Goal: Task Accomplishment & Management: Manage account settings

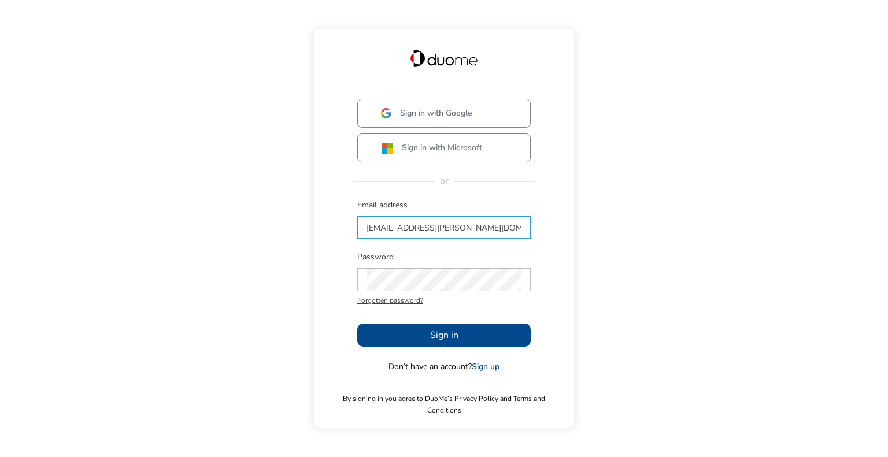
type input "[EMAIL_ADDRESS][PERSON_NAME][DOMAIN_NAME]"
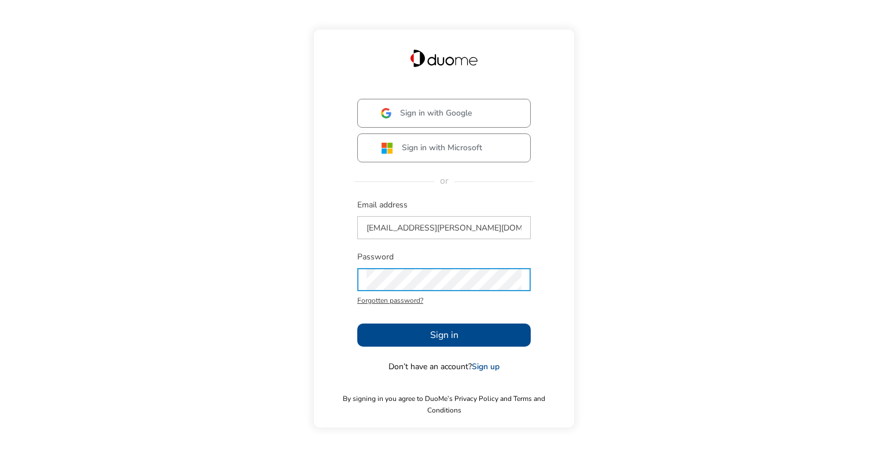
click at [446, 341] on span "Sign in" at bounding box center [444, 335] width 28 height 14
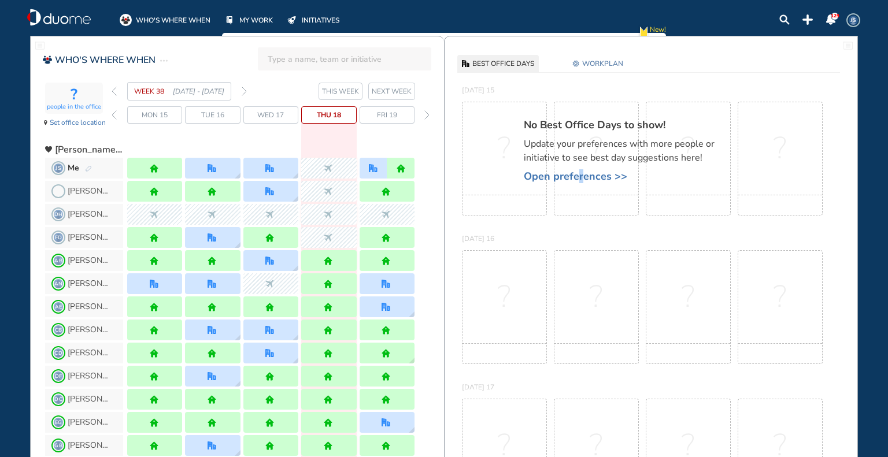
click at [578, 175] on span "Open preferences >>" at bounding box center [625, 177] width 202 height 12
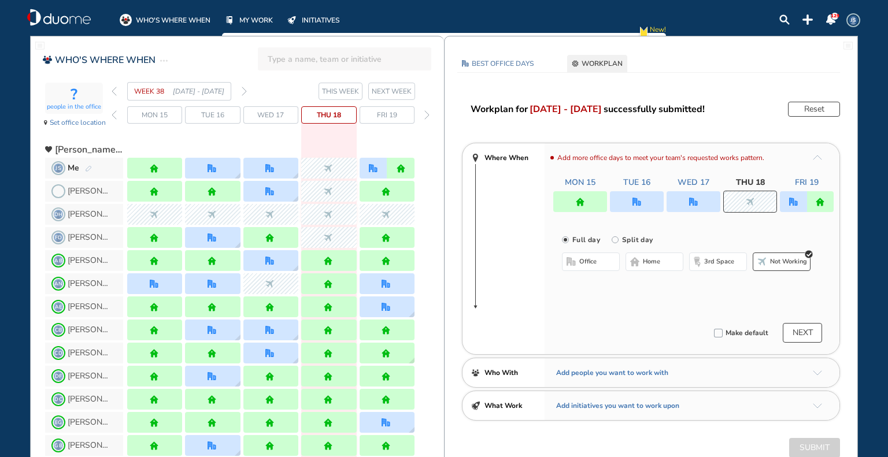
click at [383, 88] on span "NEXT WEEK" at bounding box center [392, 92] width 40 height 12
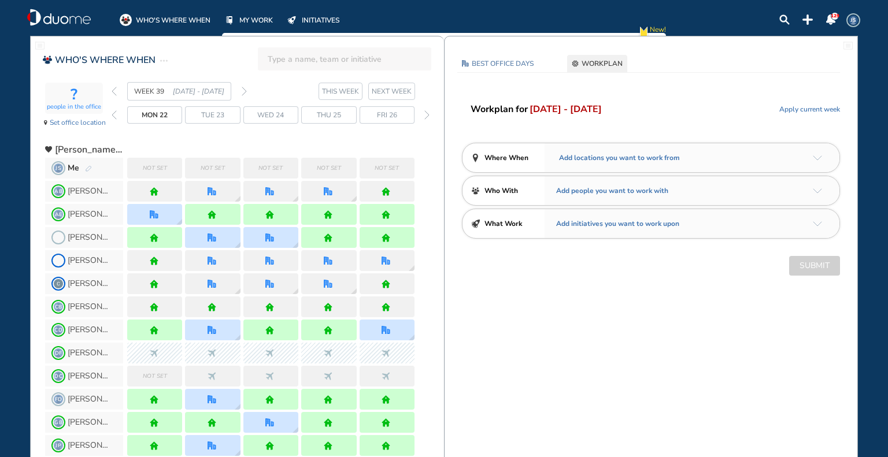
click at [639, 156] on span "Add locations you want to work from" at bounding box center [618, 158] width 124 height 12
click at [821, 160] on img "arrow-down-a5b4c4" at bounding box center [817, 157] width 9 height 5
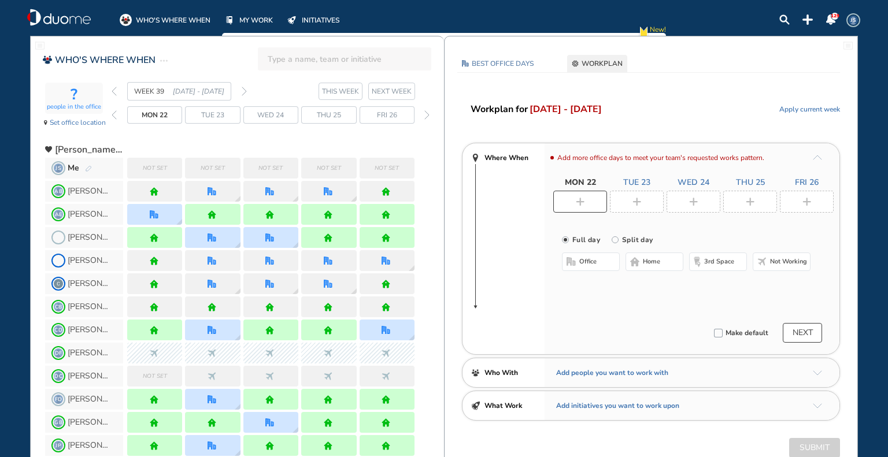
click at [640, 199] on img "plus-rounded-bdbdbd" at bounding box center [636, 202] width 9 height 9
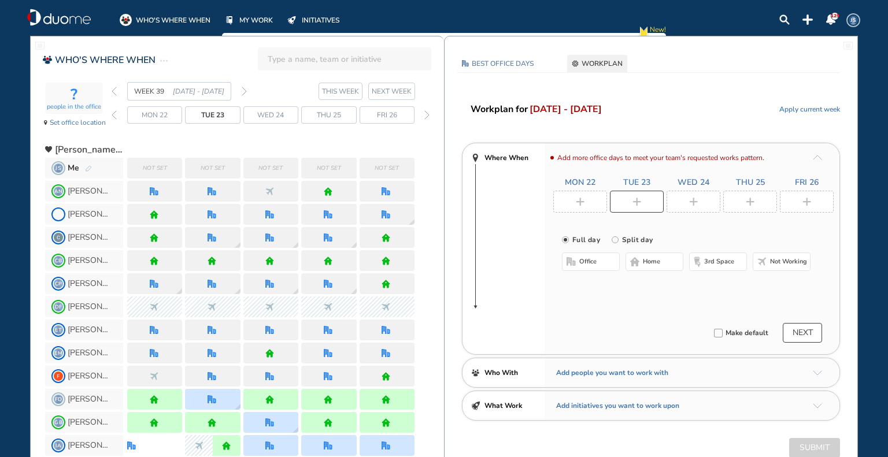
click at [579, 262] on span "office" at bounding box center [587, 261] width 17 height 9
click at [579, 286] on button "Select location" at bounding box center [592, 285] width 46 height 12
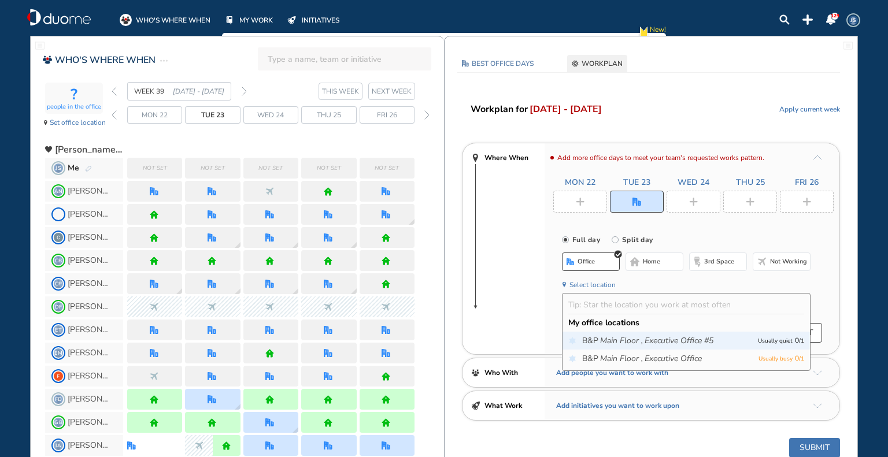
click at [590, 340] on span "B&P Main Floor , Executive Office #5" at bounding box center [667, 341] width 170 height 12
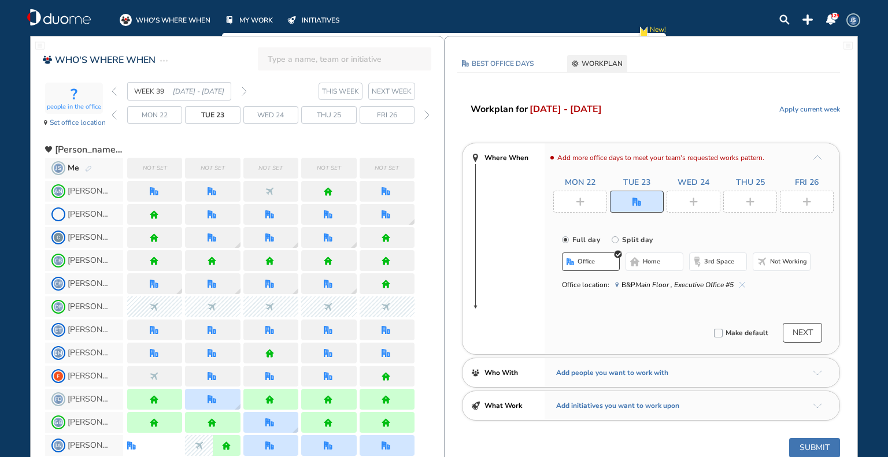
click at [803, 199] on img "plus-rounded-bdbdbd" at bounding box center [806, 202] width 9 height 9
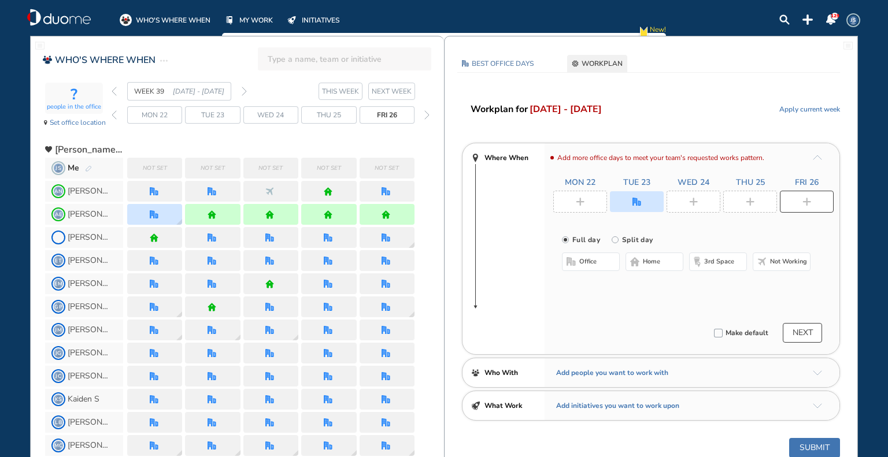
click at [582, 259] on span "office" at bounding box center [587, 261] width 17 height 9
click at [591, 284] on button "Select location" at bounding box center [592, 285] width 46 height 12
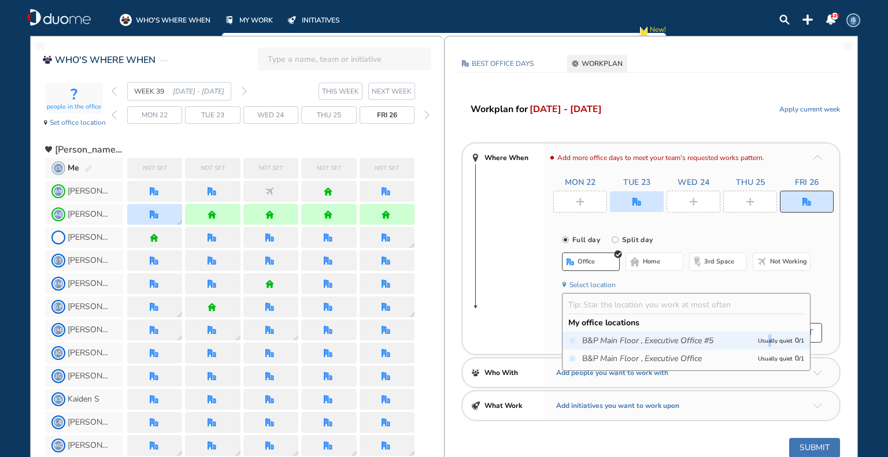
click at [765, 341] on p "Usually quiet 0 / 1" at bounding box center [781, 341] width 46 height 12
click at [521, 273] on div "Where When Add more office days to meet your team's requested works pattern. Mo…" at bounding box center [651, 249] width 378 height 212
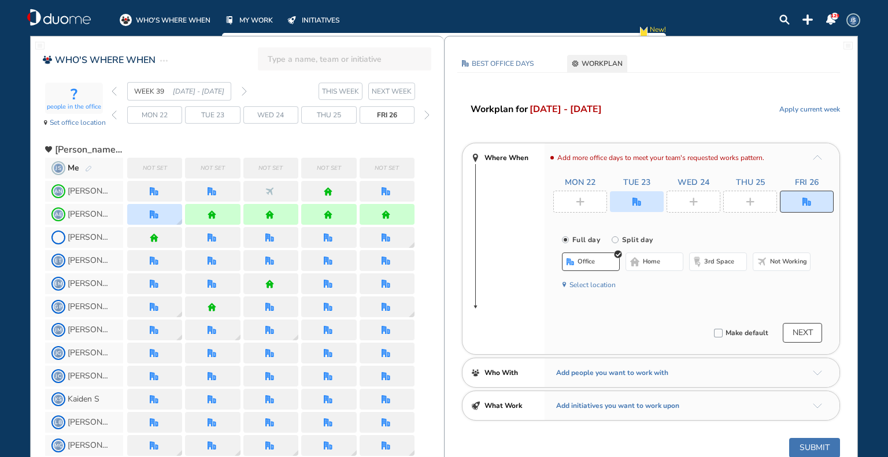
click at [687, 205] on div at bounding box center [693, 202] width 54 height 22
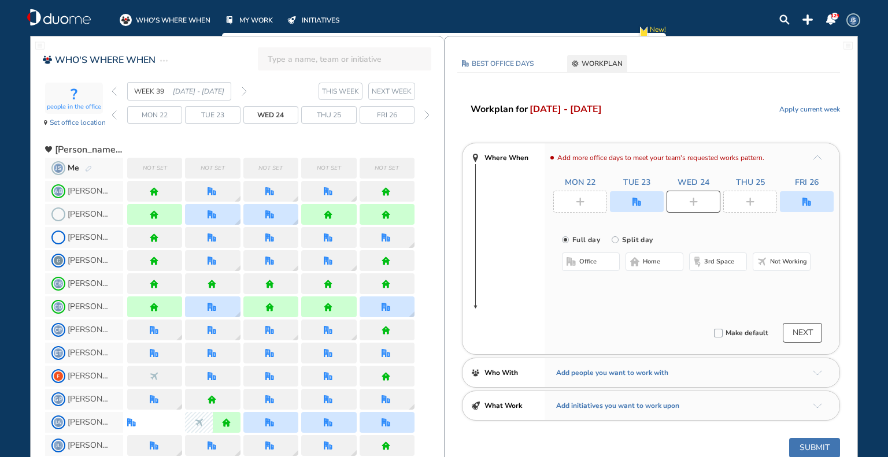
click at [580, 258] on span "office" at bounding box center [587, 261] width 17 height 9
click at [588, 285] on button "Select location" at bounding box center [592, 285] width 46 height 12
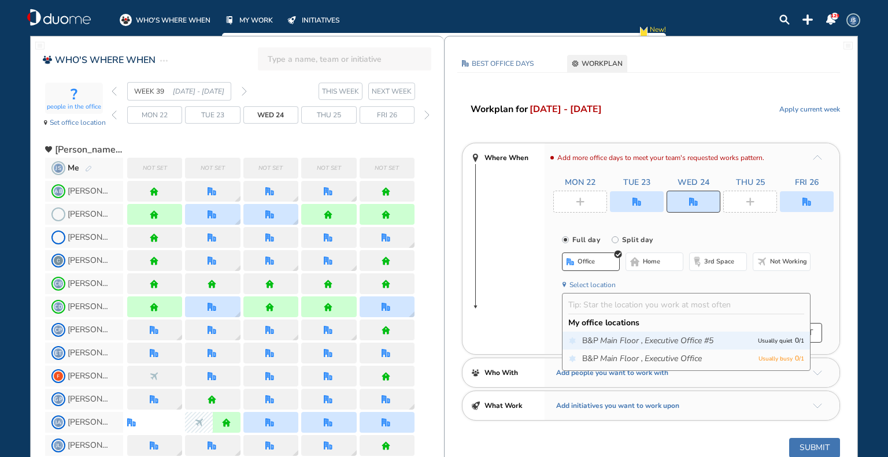
click at [592, 335] on span "B&P Main Floor , Executive Office #5" at bounding box center [667, 341] width 170 height 12
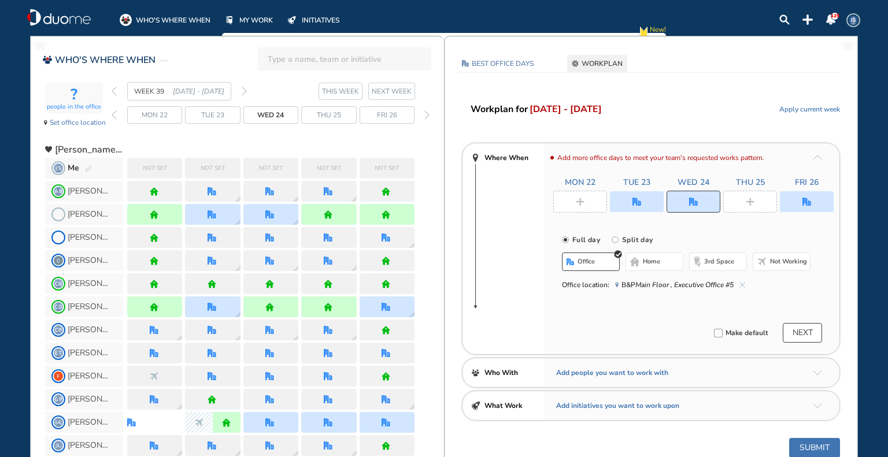
click at [525, 309] on div "Where When Add more office days to meet your team's requested works pattern. Mo…" at bounding box center [651, 249] width 378 height 212
click at [598, 203] on div at bounding box center [580, 202] width 54 height 22
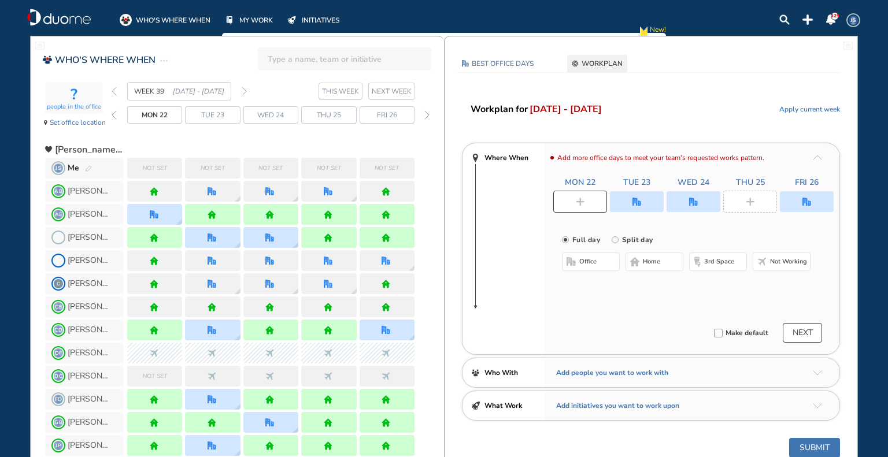
click at [644, 261] on span "home" at bounding box center [651, 261] width 17 height 9
drag, startPoint x: 738, startPoint y: 201, endPoint x: 737, endPoint y: 207, distance: 5.8
click at [738, 206] on div at bounding box center [750, 202] width 54 height 22
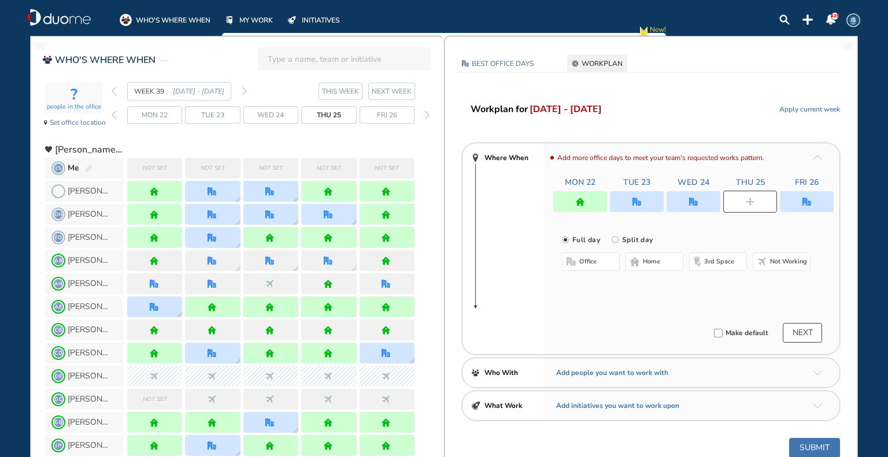
click at [663, 267] on button "home" at bounding box center [654, 262] width 58 height 18
click at [800, 333] on button "NEXT" at bounding box center [802, 333] width 39 height 20
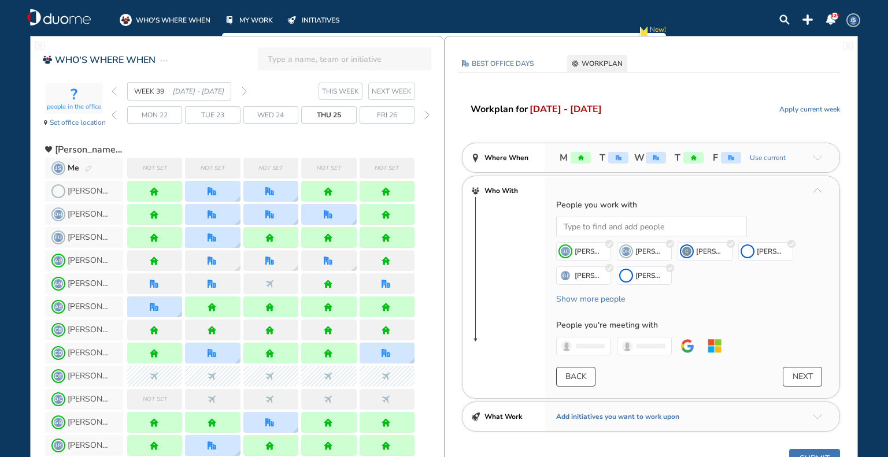
click at [802, 374] on button "NEXT" at bounding box center [802, 377] width 39 height 20
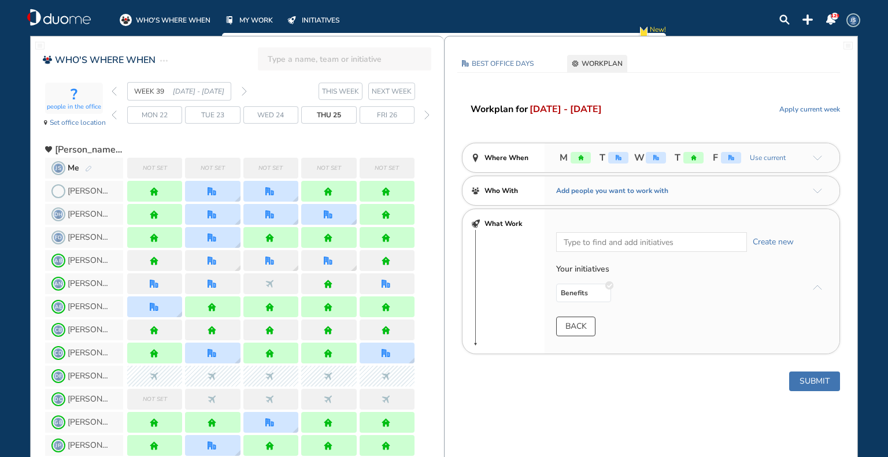
click at [814, 379] on button "Submit" at bounding box center [814, 382] width 51 height 20
